Goal: Task Accomplishment & Management: Manage account settings

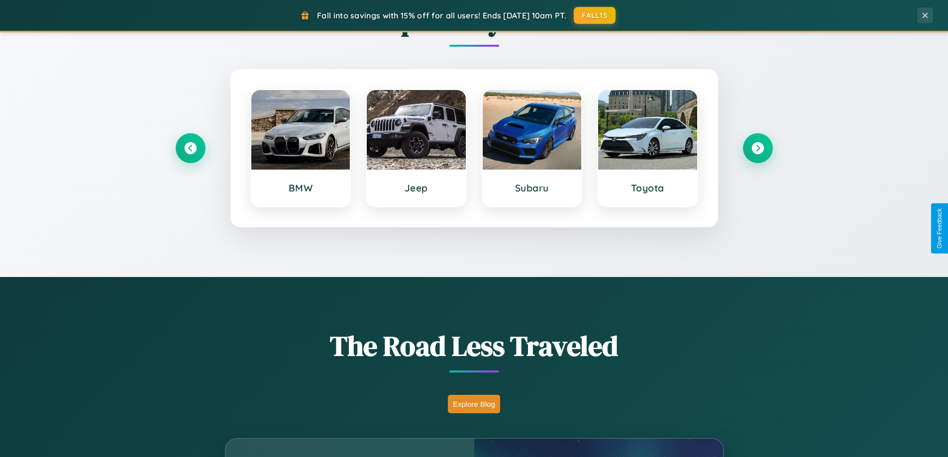
scroll to position [1915, 0]
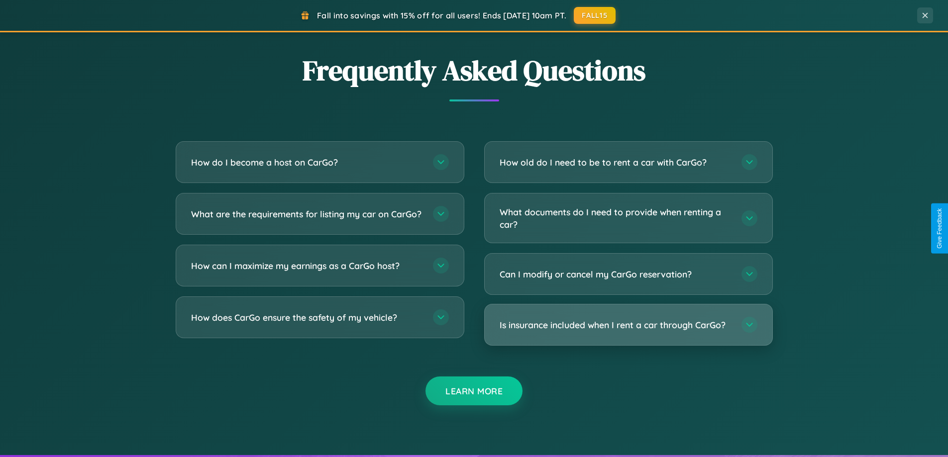
click at [628, 325] on h3 "Is insurance included when I rent a car through CarGo?" at bounding box center [616, 325] width 232 height 12
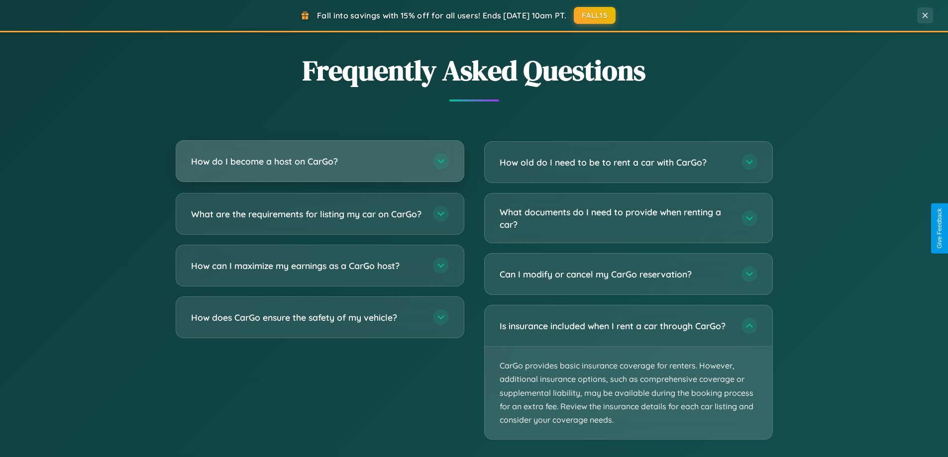
click at [320, 162] on h3 "How do I become a host on CarGo?" at bounding box center [307, 161] width 232 height 12
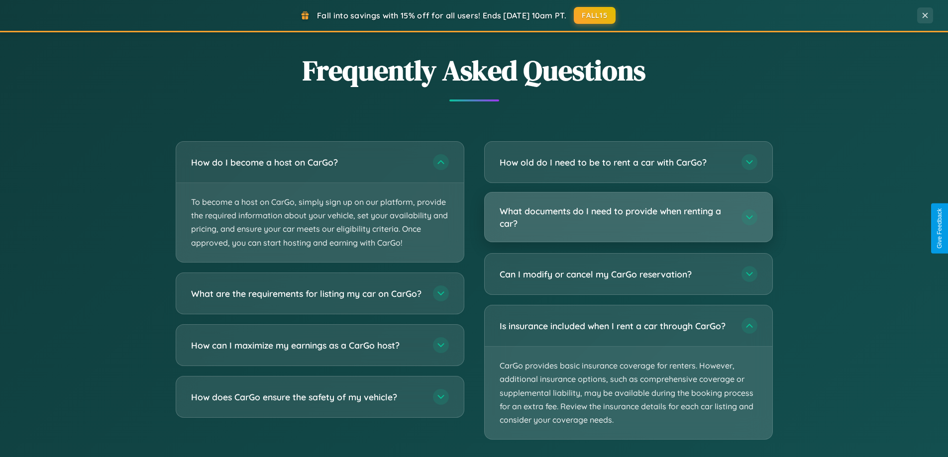
click at [628, 218] on h3 "What documents do I need to provide when renting a car?" at bounding box center [616, 217] width 232 height 24
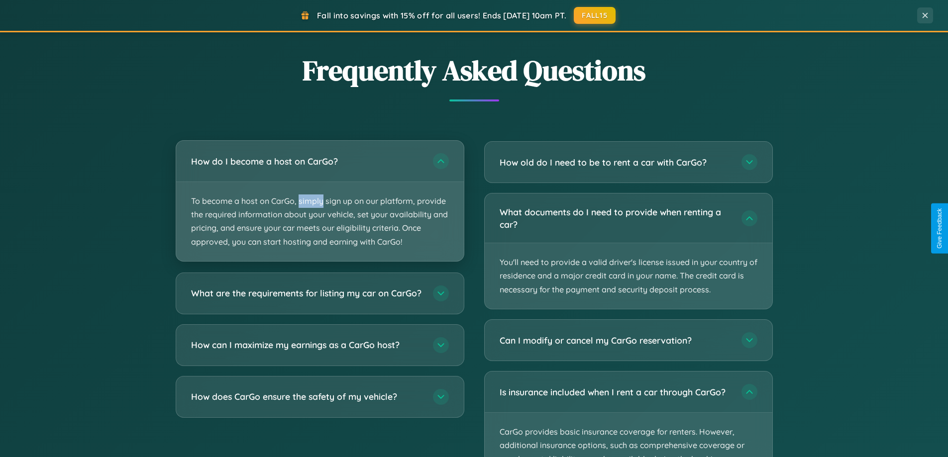
click at [320, 201] on p "To become a host on CarGo, simply sign up on our platform, provide the required…" at bounding box center [320, 221] width 288 height 79
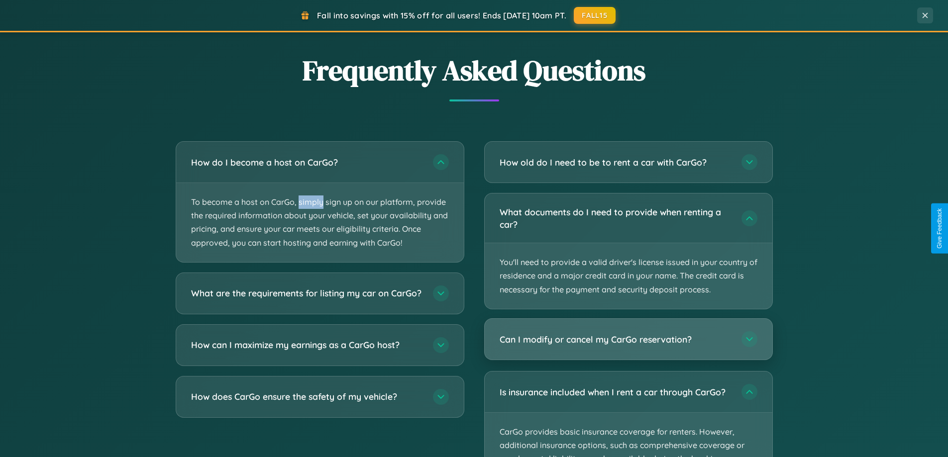
click at [628, 339] on h3 "Can I modify or cancel my CarGo reservation?" at bounding box center [616, 339] width 232 height 12
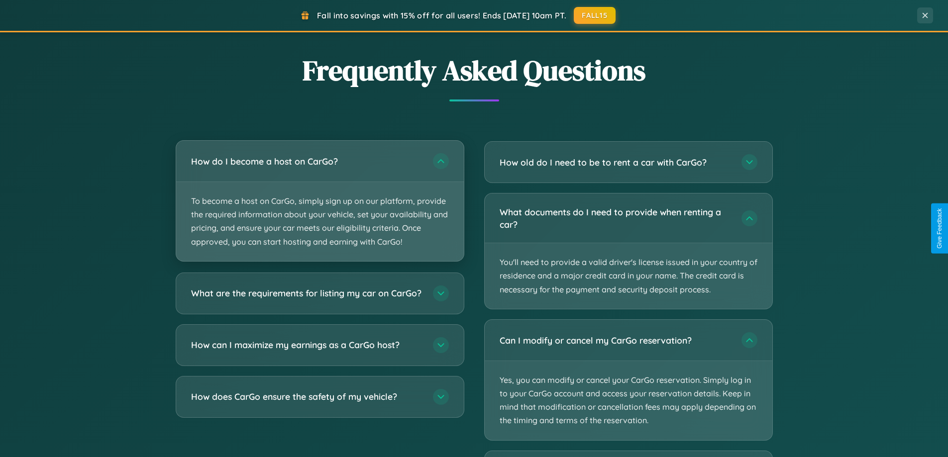
click at [320, 201] on p "To become a host on CarGo, simply sign up on our platform, provide the required…" at bounding box center [320, 221] width 288 height 79
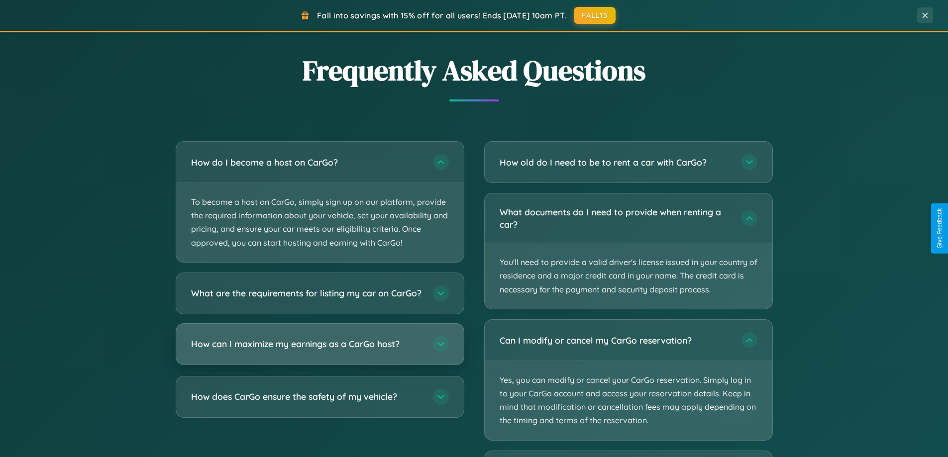
click at [320, 350] on h3 "How can I maximize my earnings as a CarGo host?" at bounding box center [307, 344] width 232 height 12
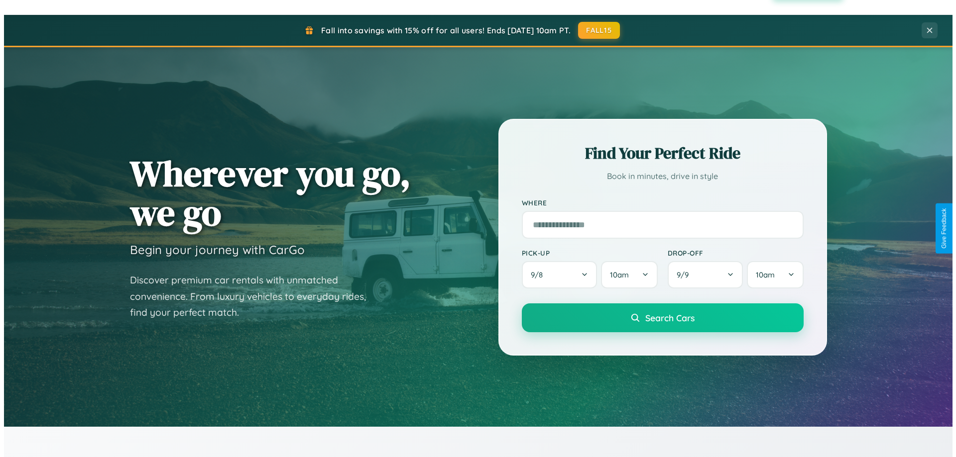
scroll to position [0, 0]
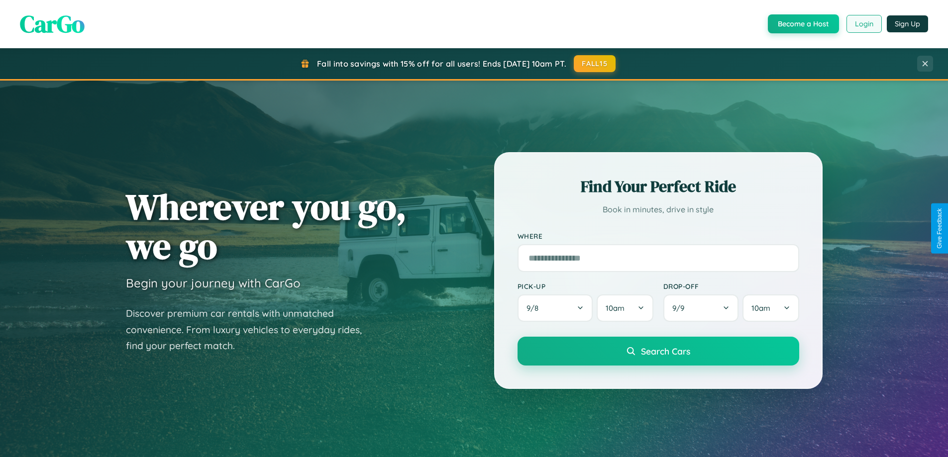
click at [864, 24] on button "Login" at bounding box center [864, 24] width 35 height 18
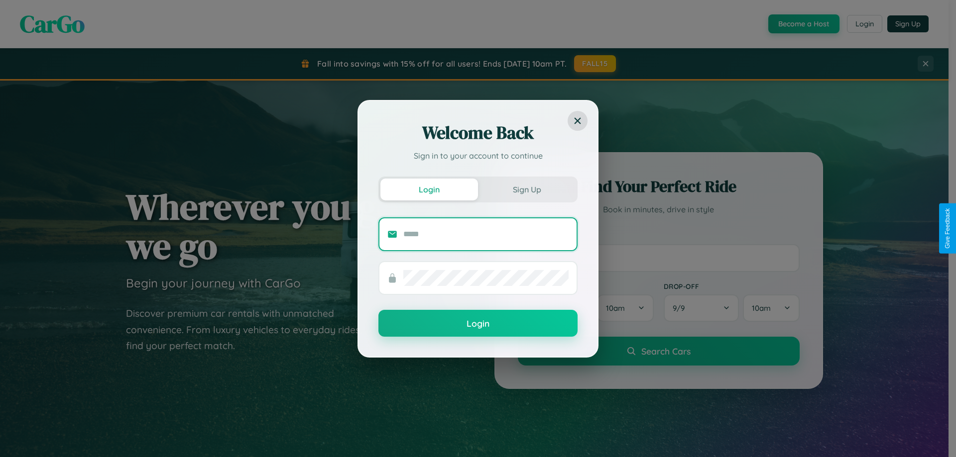
click at [486, 234] on input "text" at bounding box center [485, 234] width 165 height 16
type input "**********"
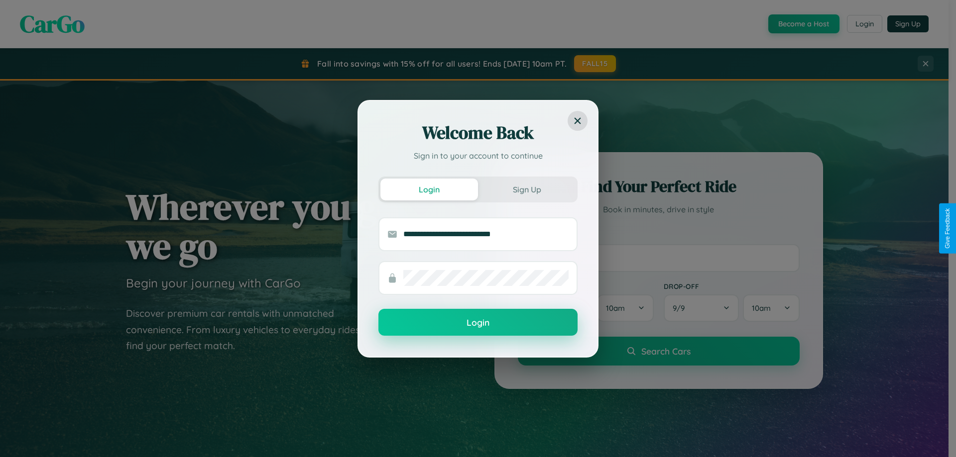
click at [478, 323] on button "Login" at bounding box center [477, 322] width 199 height 27
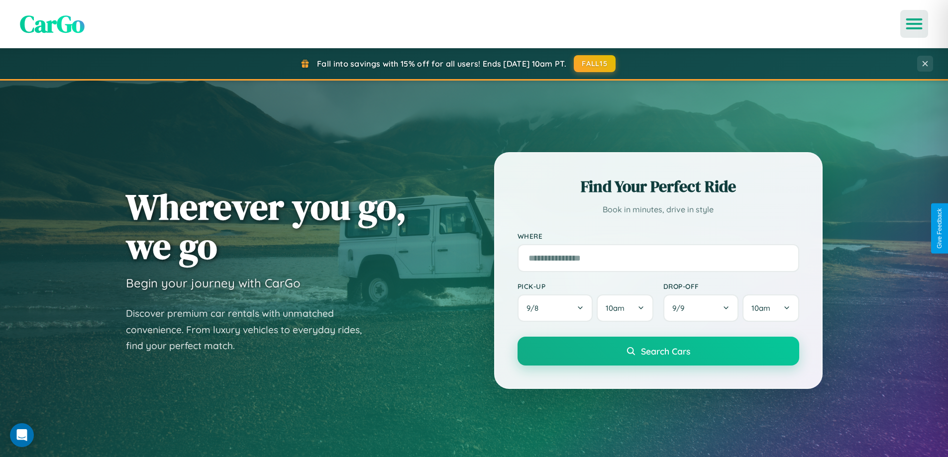
click at [914, 24] on icon "Open menu" at bounding box center [914, 23] width 14 height 9
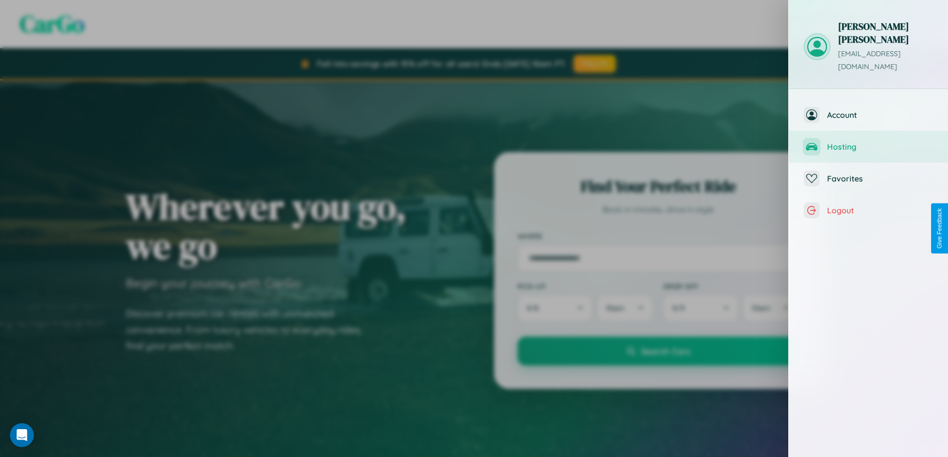
click at [869, 142] on span "Hosting" at bounding box center [880, 147] width 106 height 10
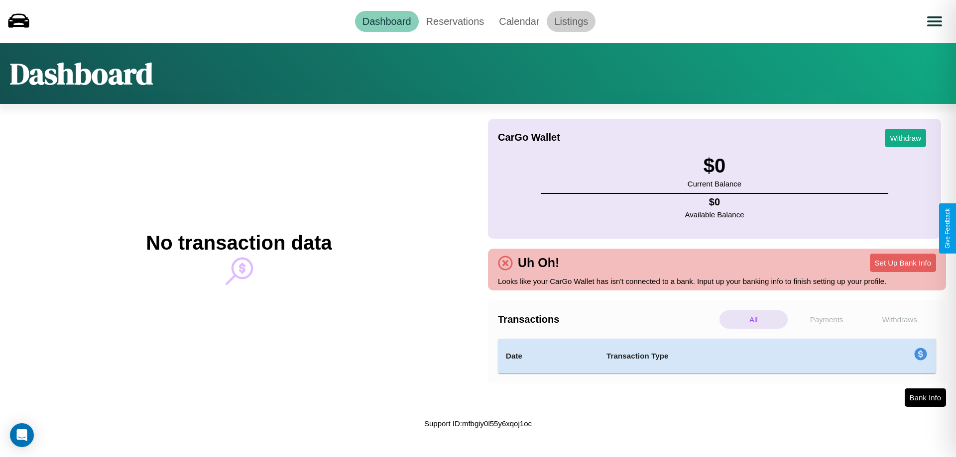
click at [571, 21] on link "Listings" at bounding box center [571, 21] width 49 height 21
